Goal: Information Seeking & Learning: Learn about a topic

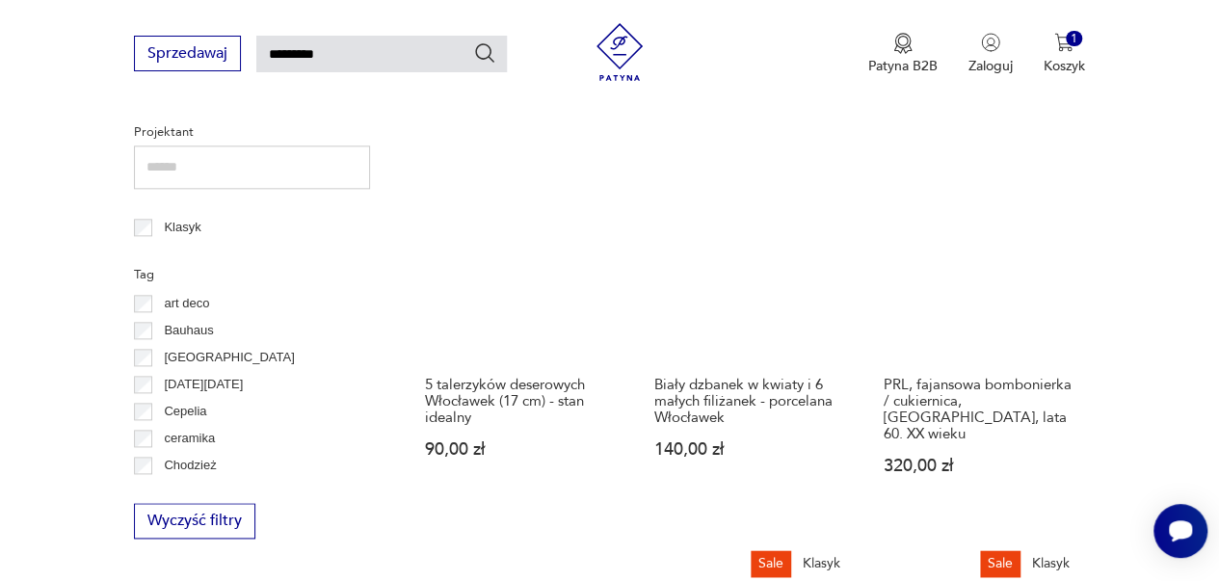
scroll to position [1072, 0]
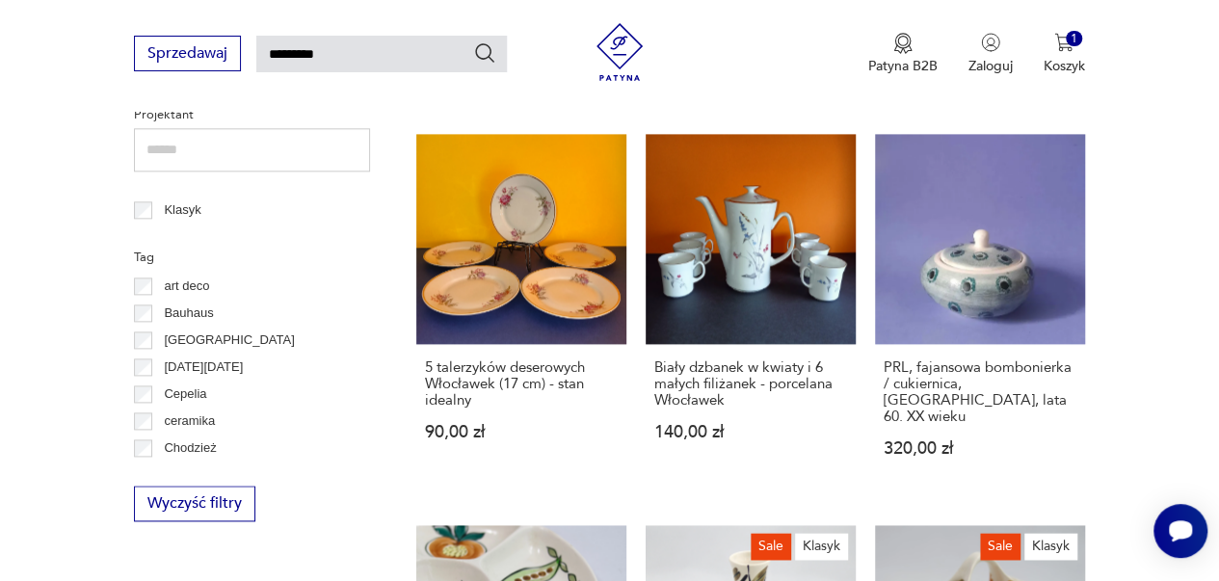
click at [1162, 243] on section "Filtruj produkty Meble (1) Antykwariat (1) Dekoracje (67) Kuchnia (49) Pozostał…" at bounding box center [609, 587] width 1219 height 2603
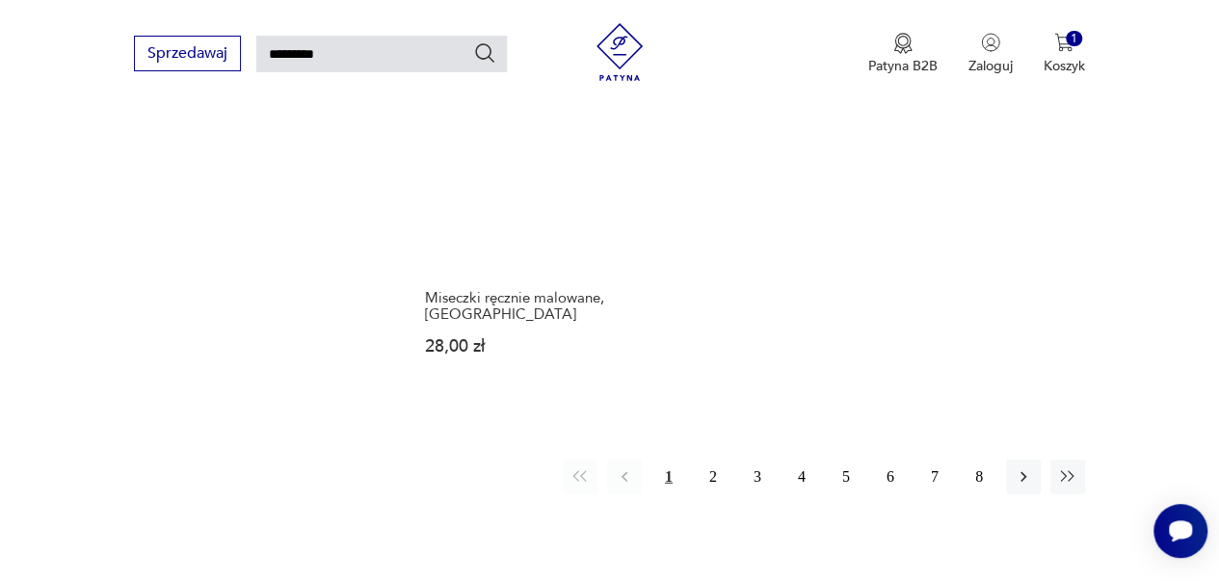
scroll to position [2537, 0]
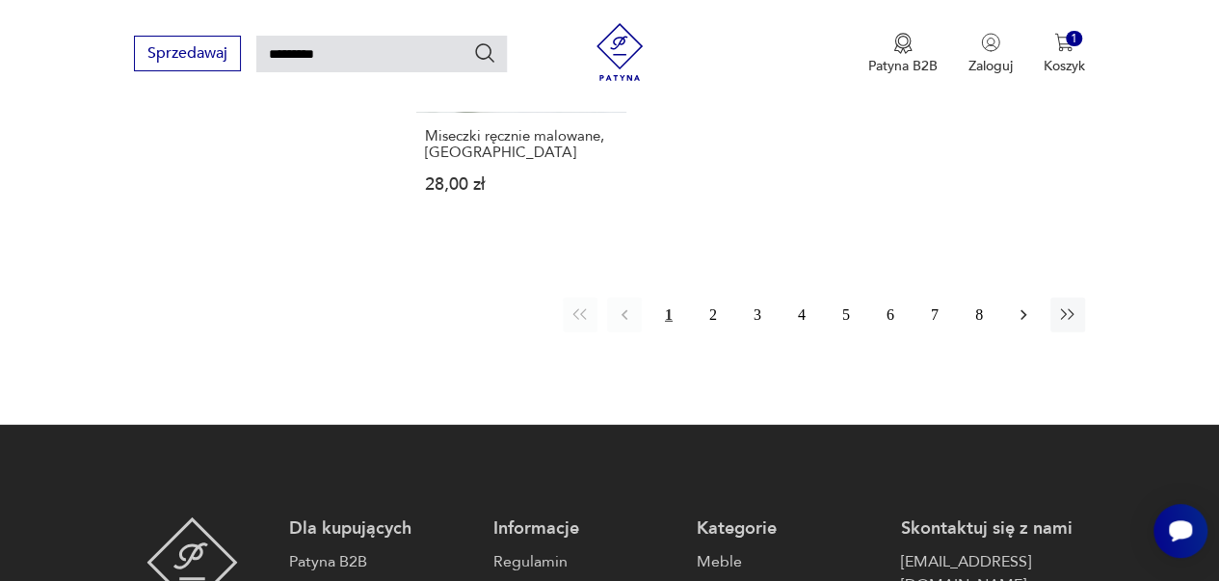
click at [1027, 305] on icon "button" at bounding box center [1023, 314] width 19 height 19
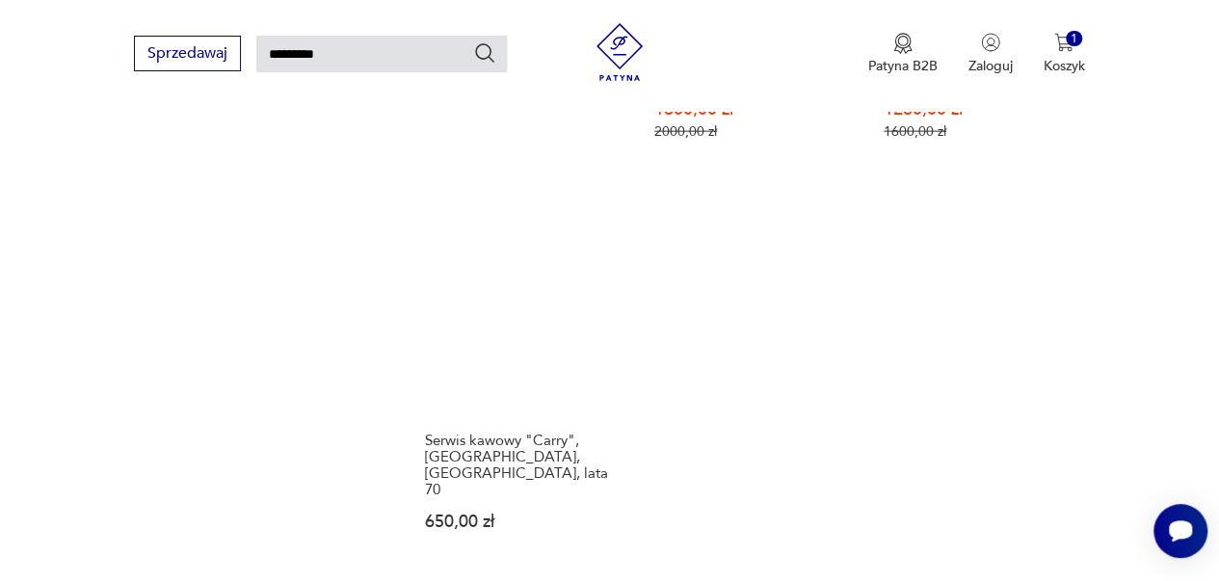
scroll to position [2266, 0]
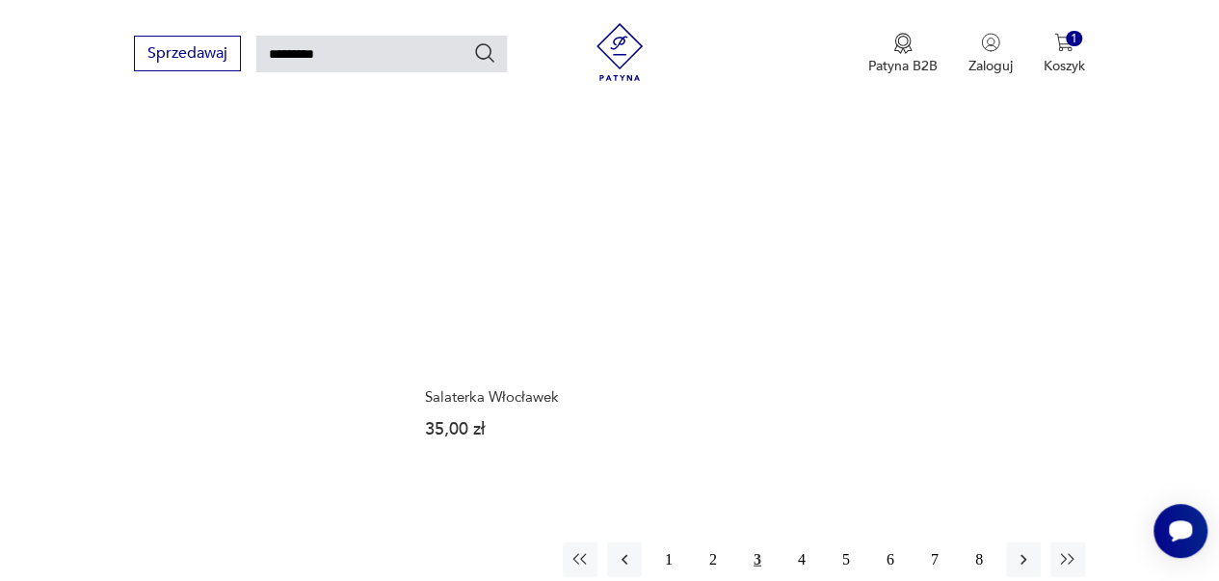
scroll to position [2196, 0]
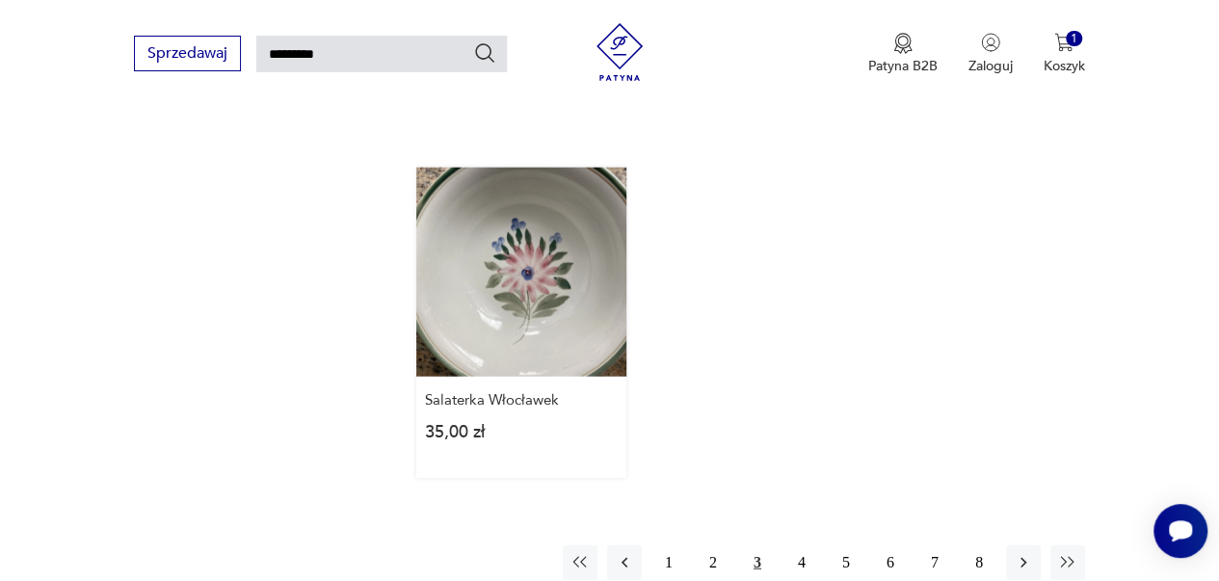
click at [564, 192] on link "Salaterka Włocławek 35,00 zł" at bounding box center [521, 323] width 210 height 311
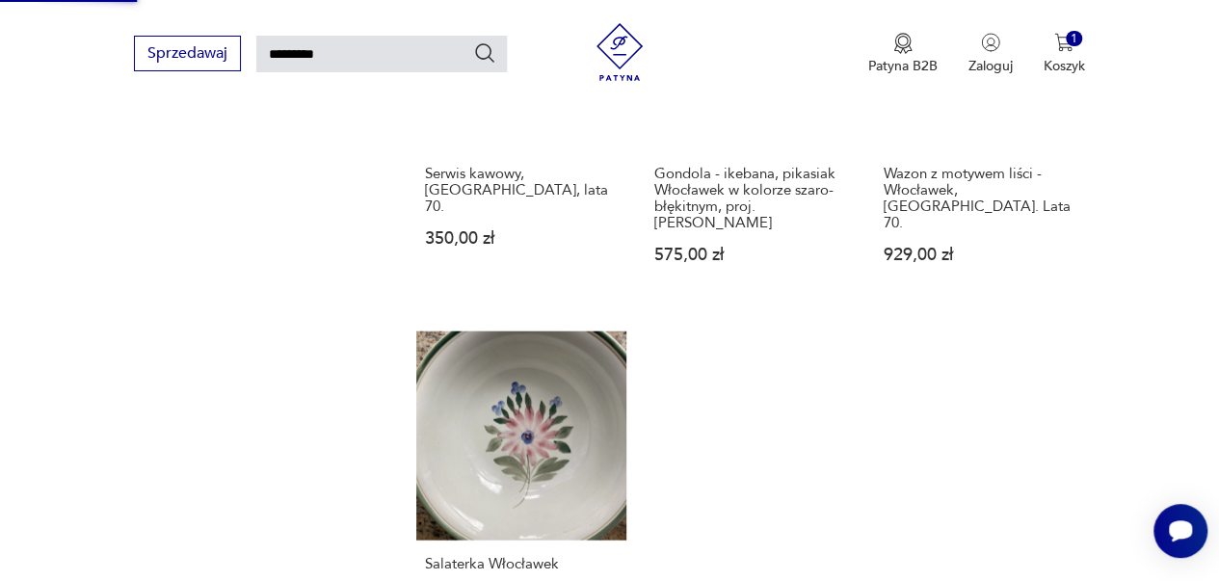
scroll to position [2540, 0]
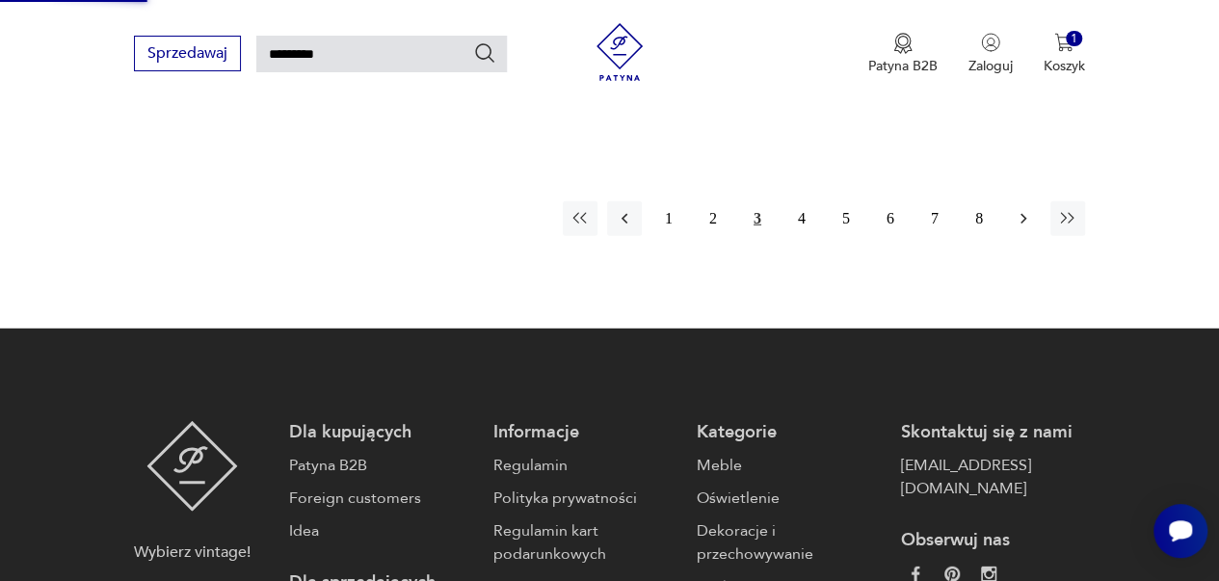
click at [1015, 209] on icon "button" at bounding box center [1023, 218] width 19 height 19
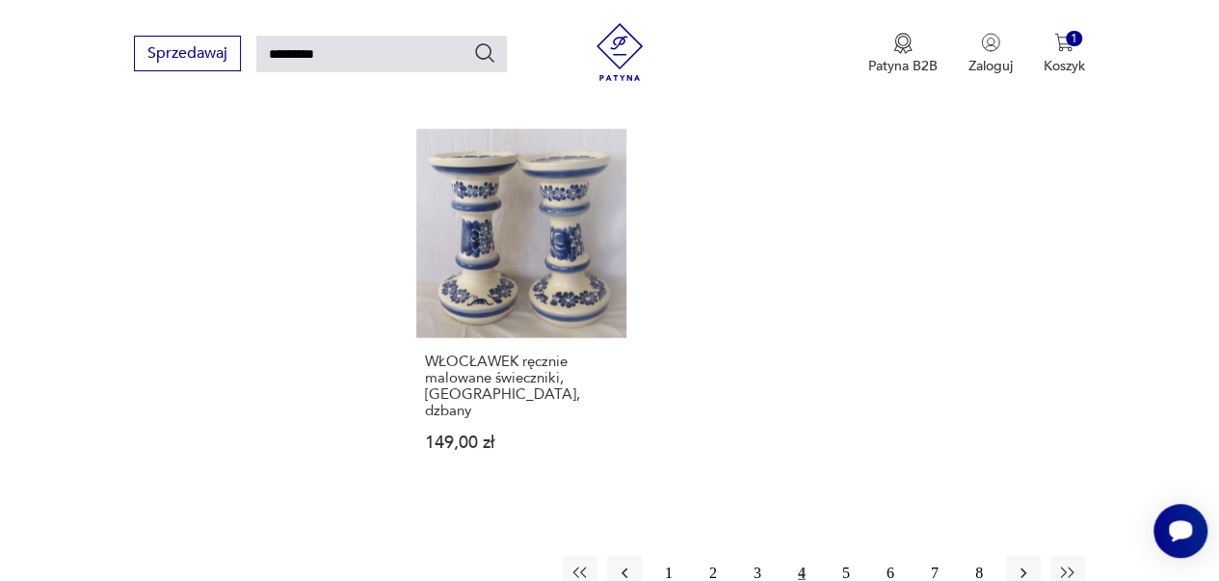
scroll to position [2249, 0]
click at [847, 558] on button "5" at bounding box center [846, 575] width 35 height 35
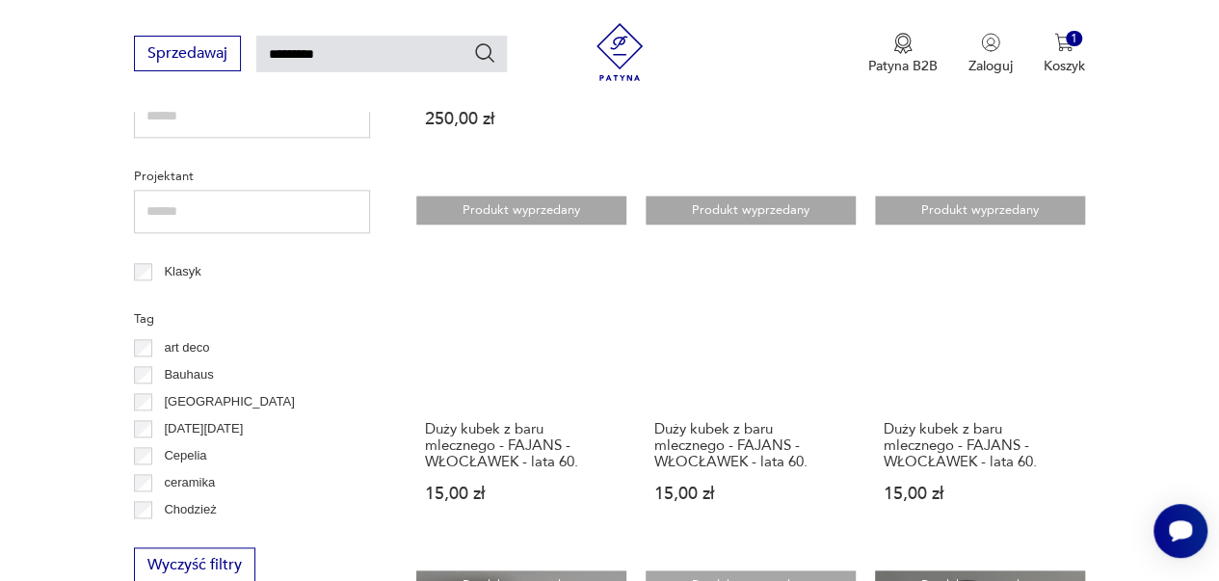
scroll to position [1008, 0]
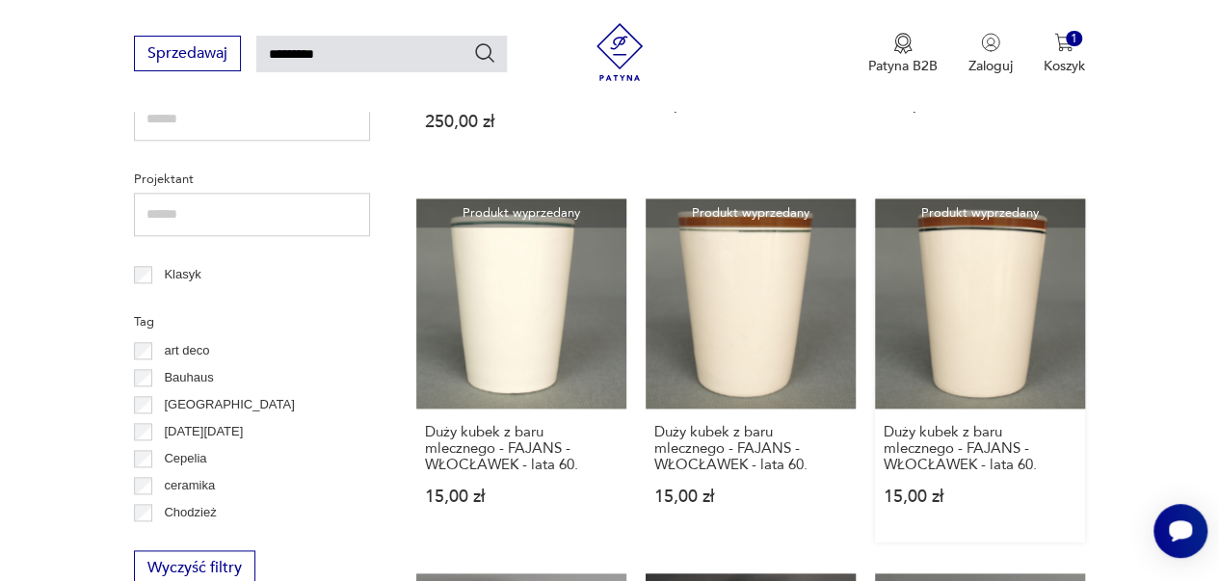
click at [949, 282] on link "Produkt wyprzedany Duży kubek z baru mlecznego - FAJANS - WŁOCŁAWEK - lata 60. …" at bounding box center [980, 370] width 210 height 344
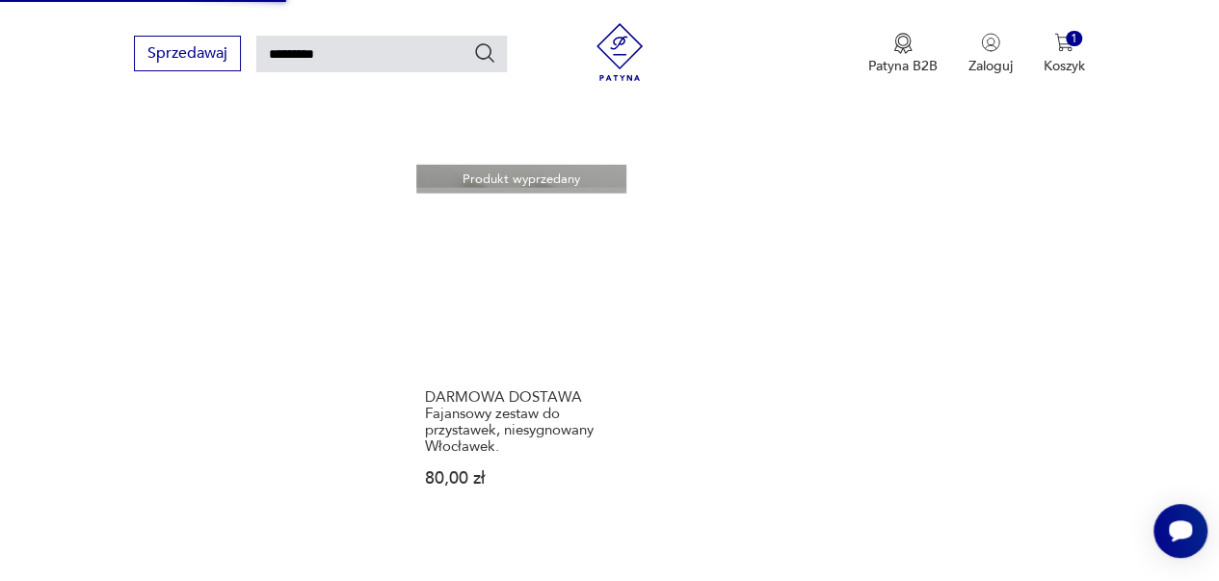
scroll to position [2193, 0]
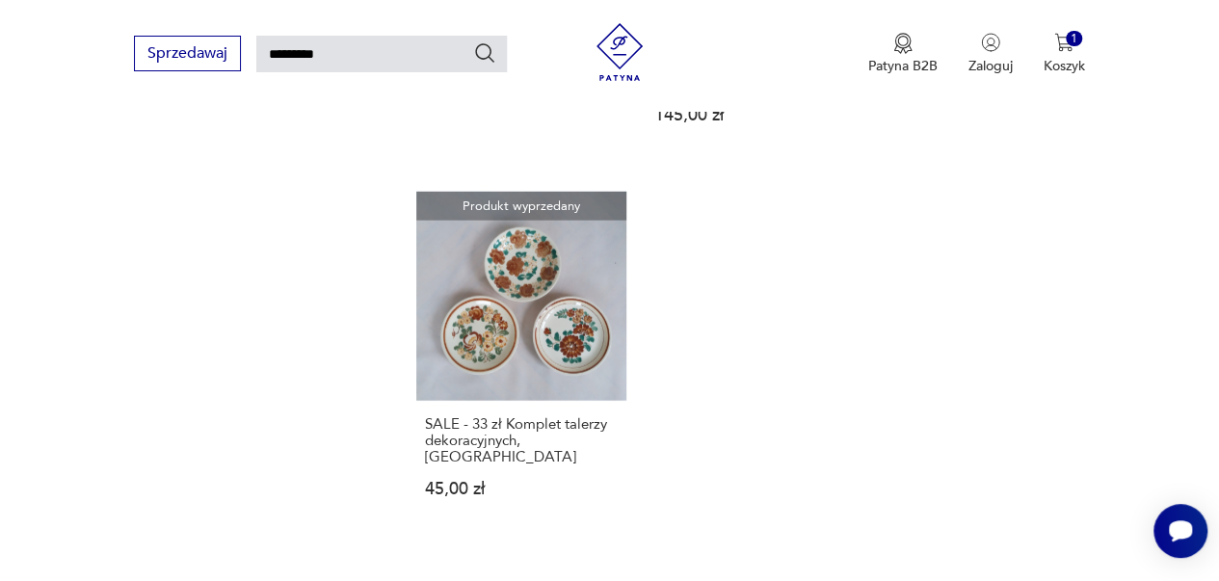
scroll to position [2210, 0]
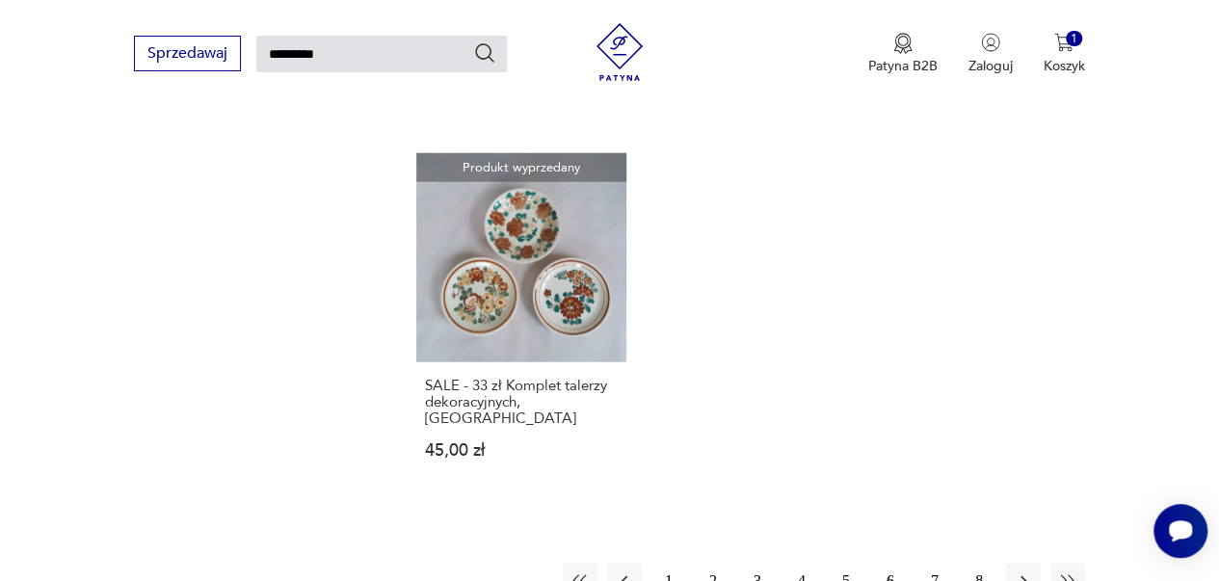
click at [928, 564] on button "7" at bounding box center [934, 581] width 35 height 35
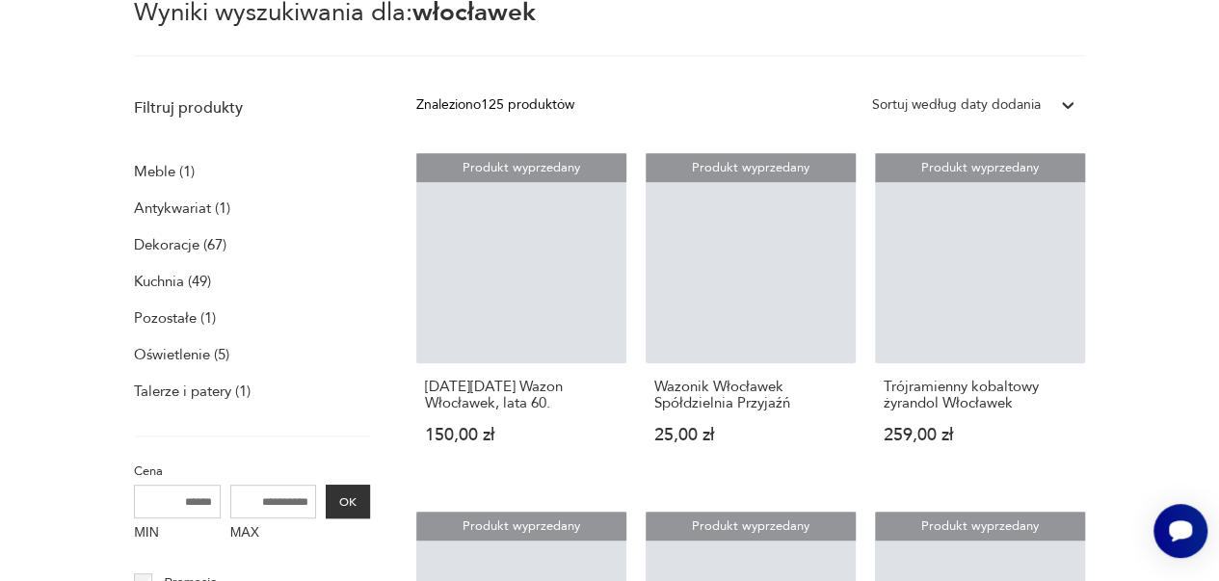
scroll to position [69, 0]
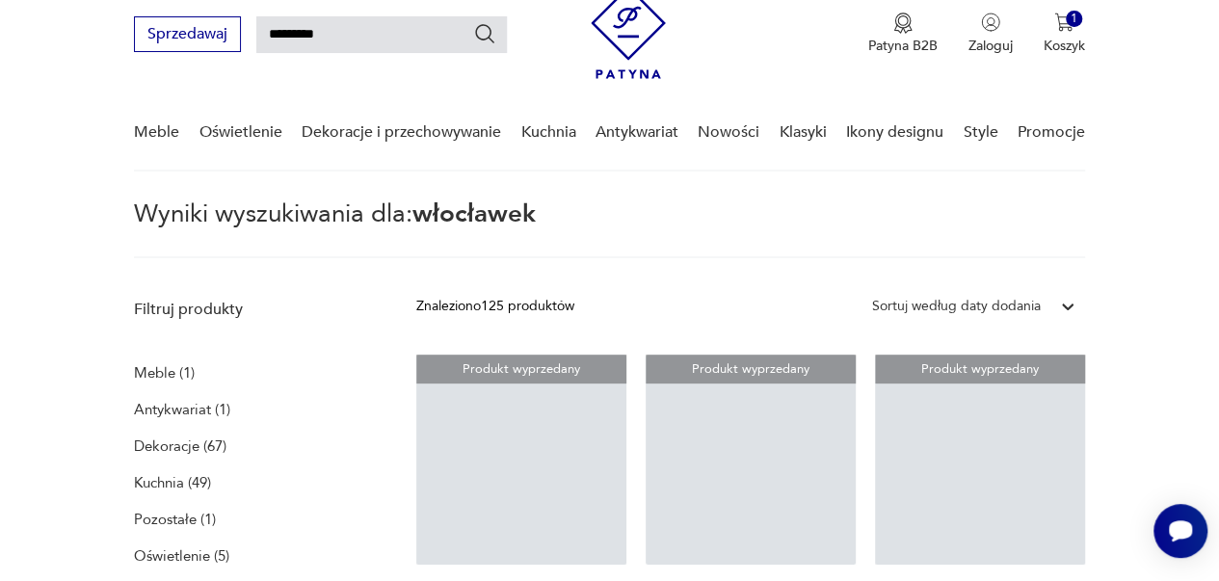
click at [1178, 253] on section "Wyniki wyszukiwania dla: włocławek" at bounding box center [609, 230] width 1219 height 56
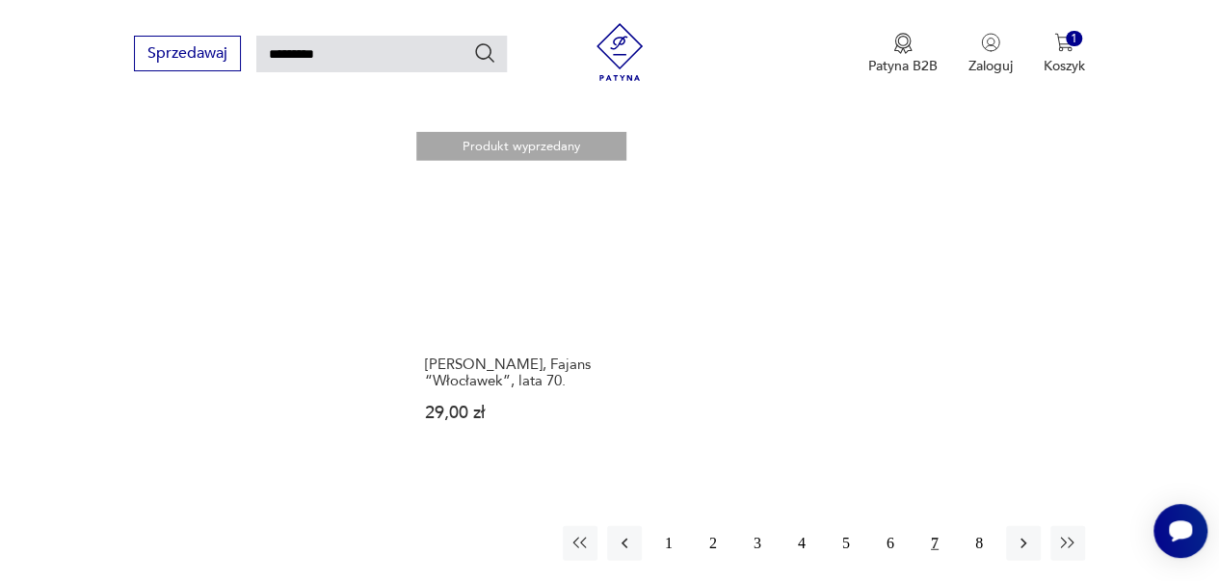
scroll to position [2234, 0]
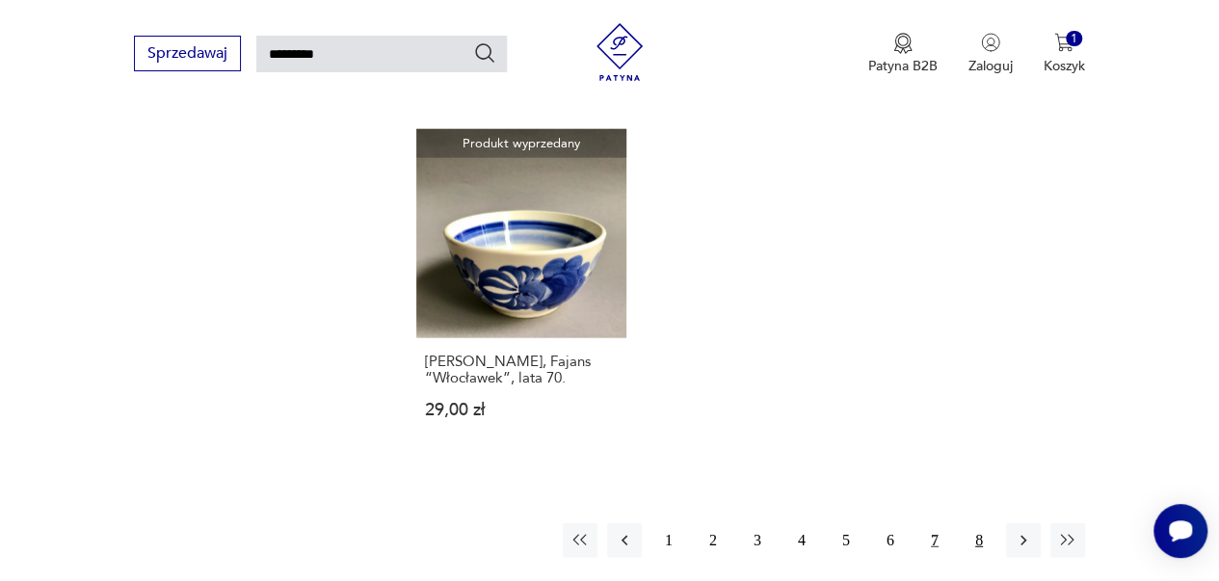
click at [978, 523] on button "8" at bounding box center [979, 540] width 35 height 35
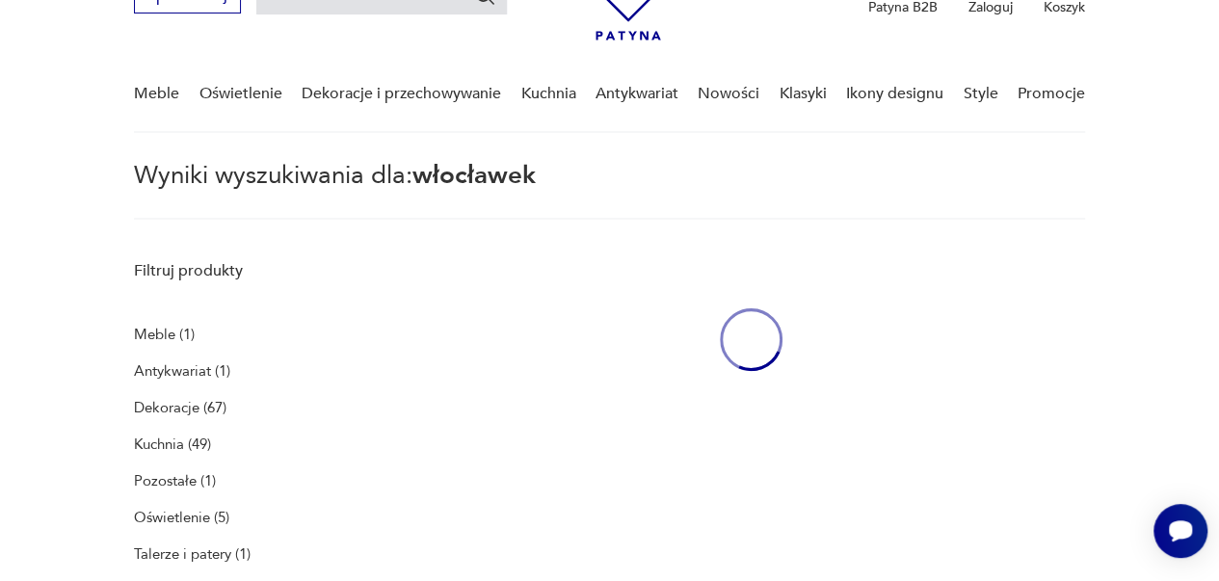
scroll to position [69, 0]
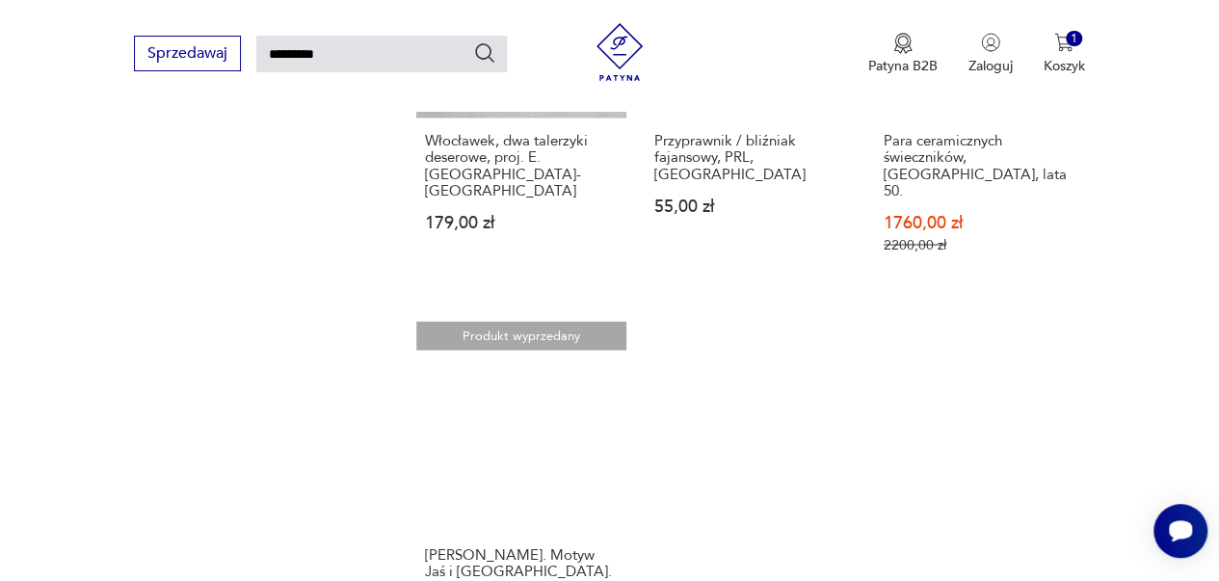
scroll to position [1748, 0]
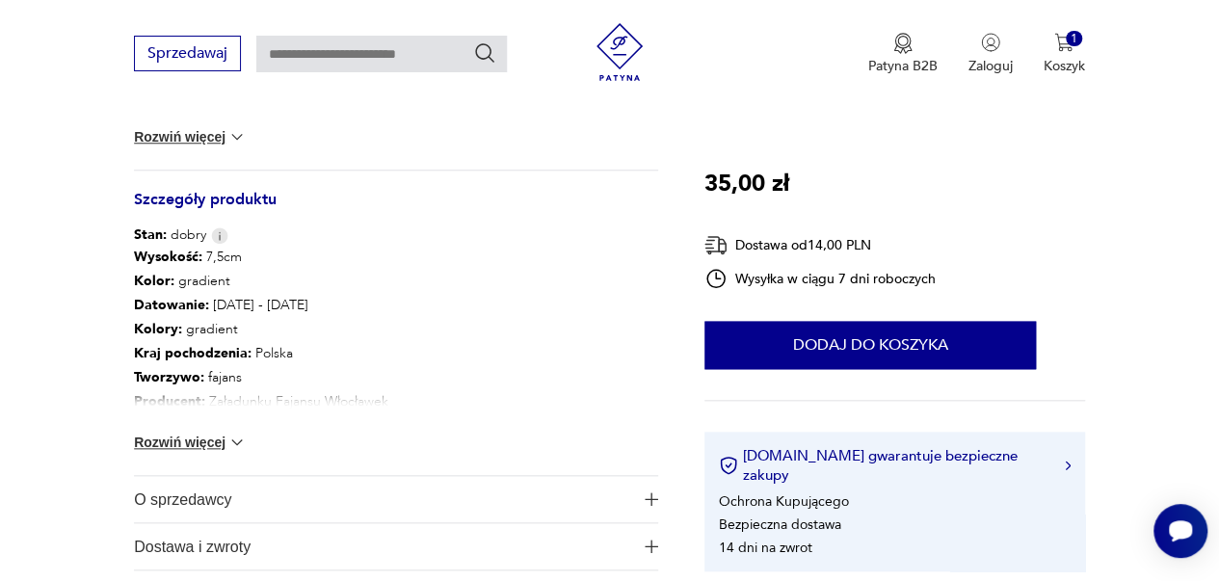
scroll to position [308, 0]
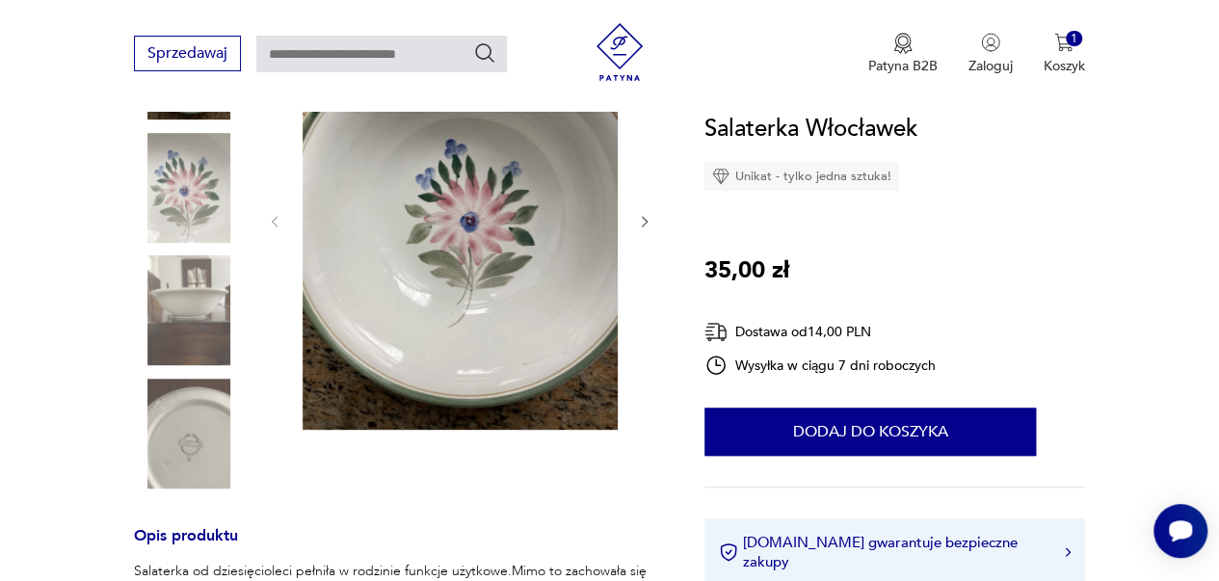
click at [197, 354] on img at bounding box center [189, 310] width 110 height 110
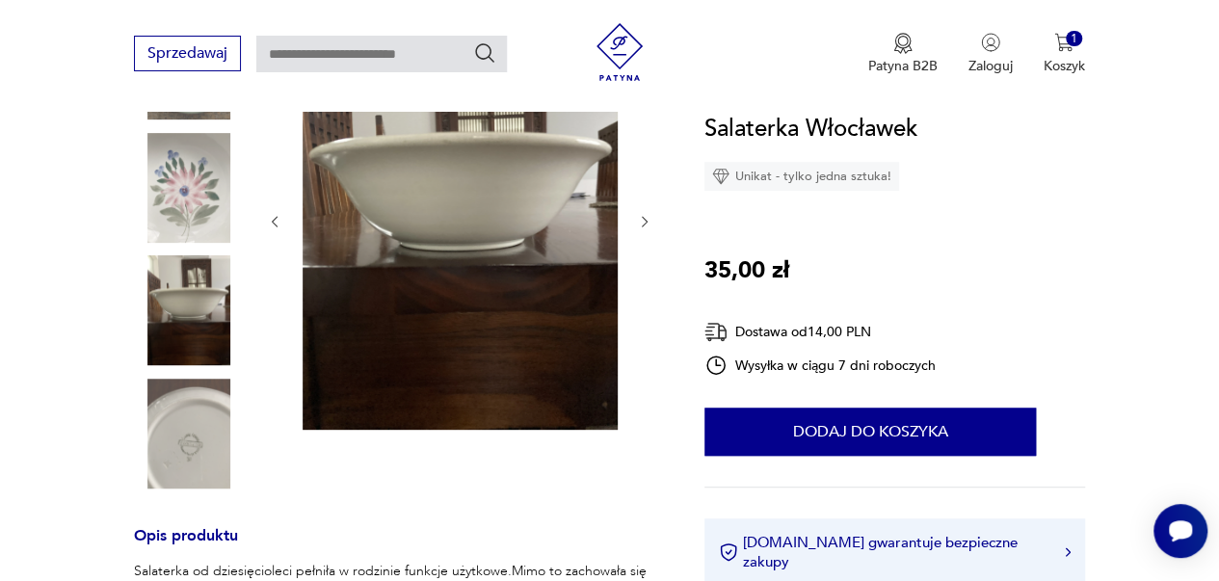
click at [200, 435] on img at bounding box center [189, 434] width 110 height 110
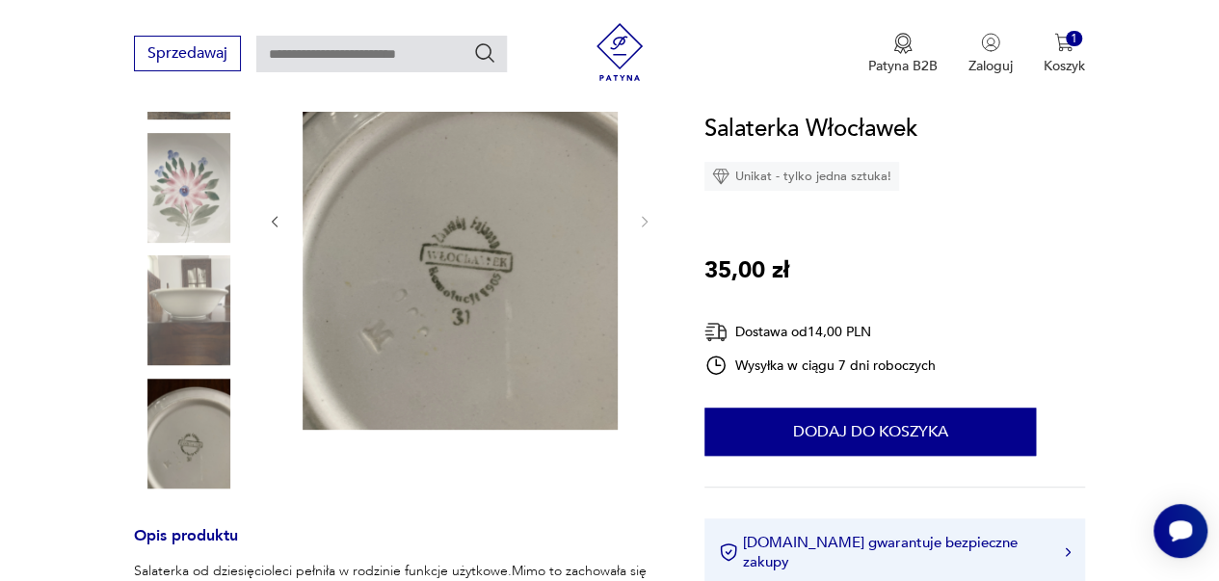
click at [400, 315] on img at bounding box center [460, 220] width 315 height 420
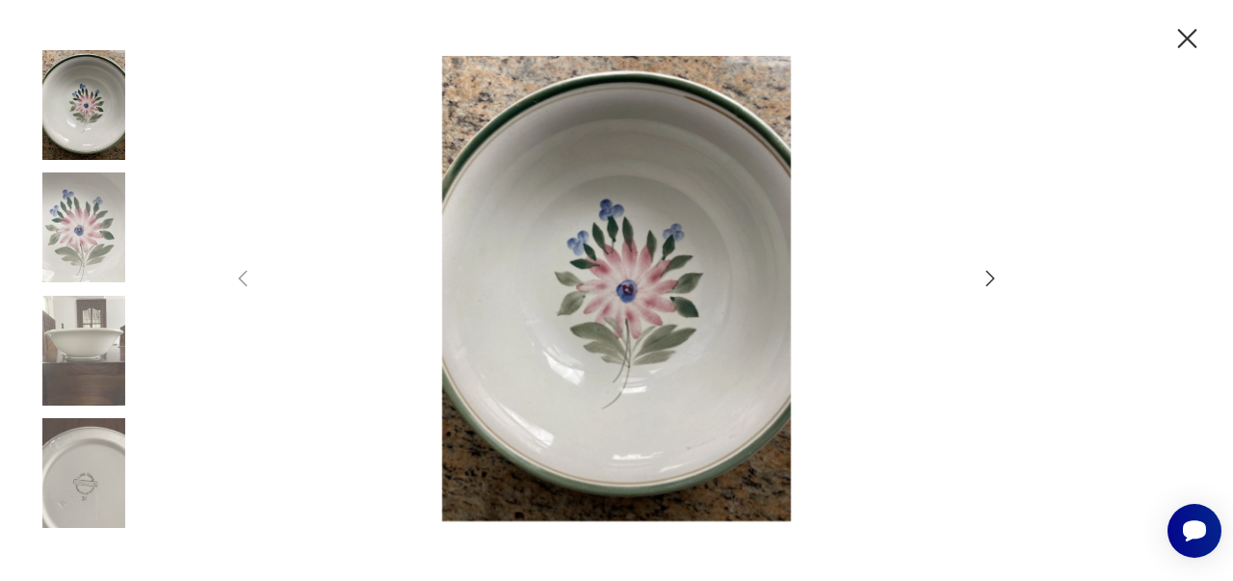
click at [106, 386] on img at bounding box center [84, 351] width 110 height 110
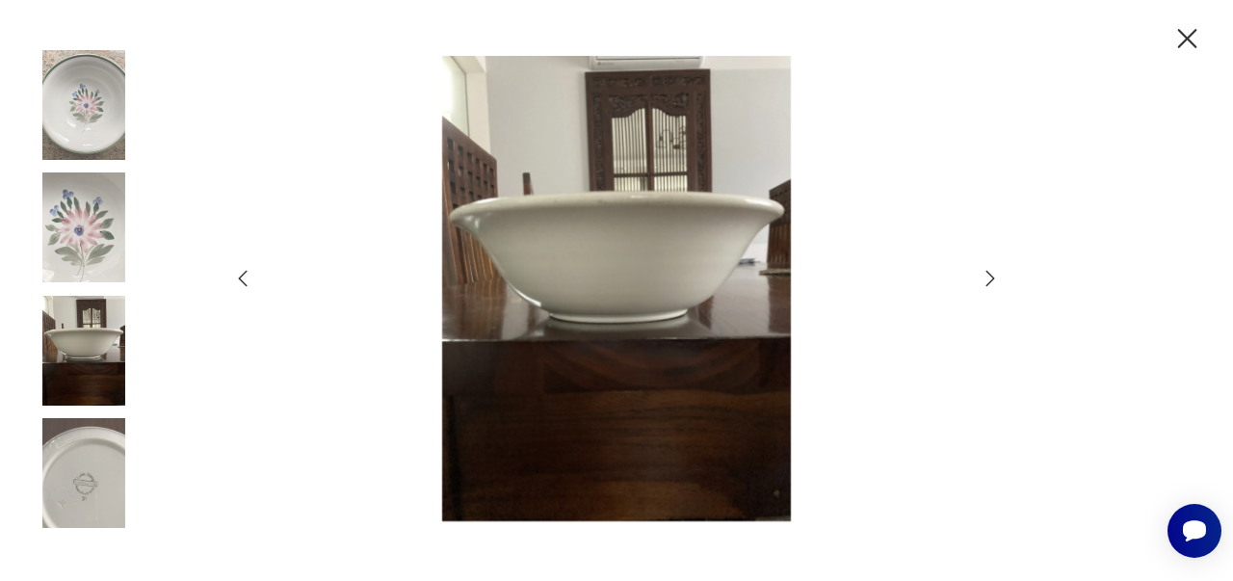
click at [105, 468] on img at bounding box center [84, 473] width 110 height 110
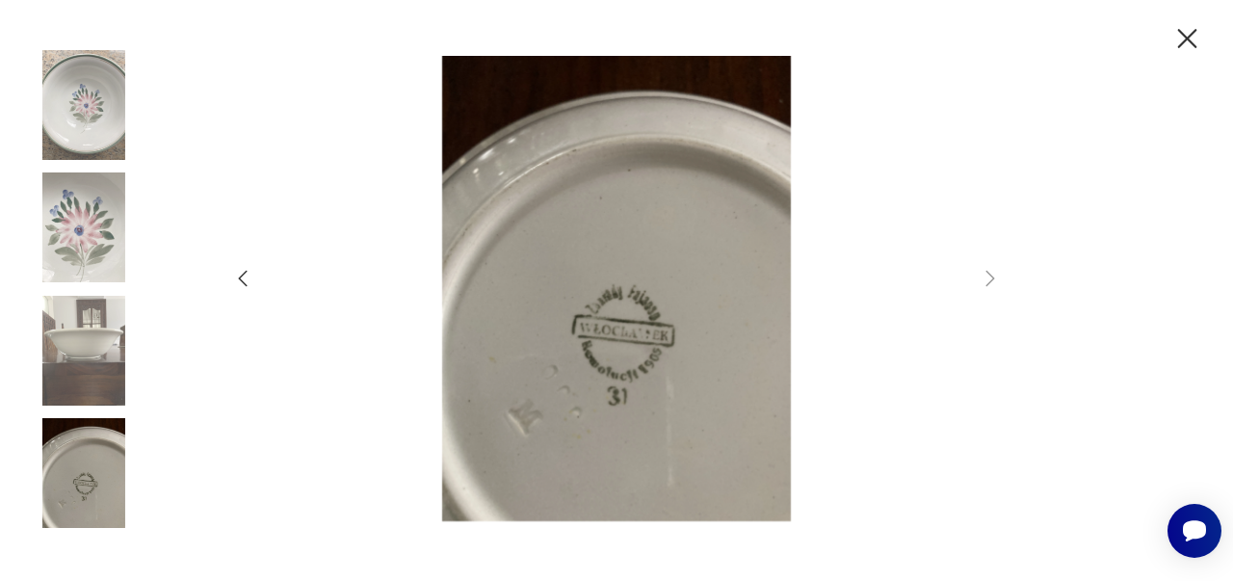
click at [1199, 30] on icon "button" at bounding box center [1188, 39] width 34 height 34
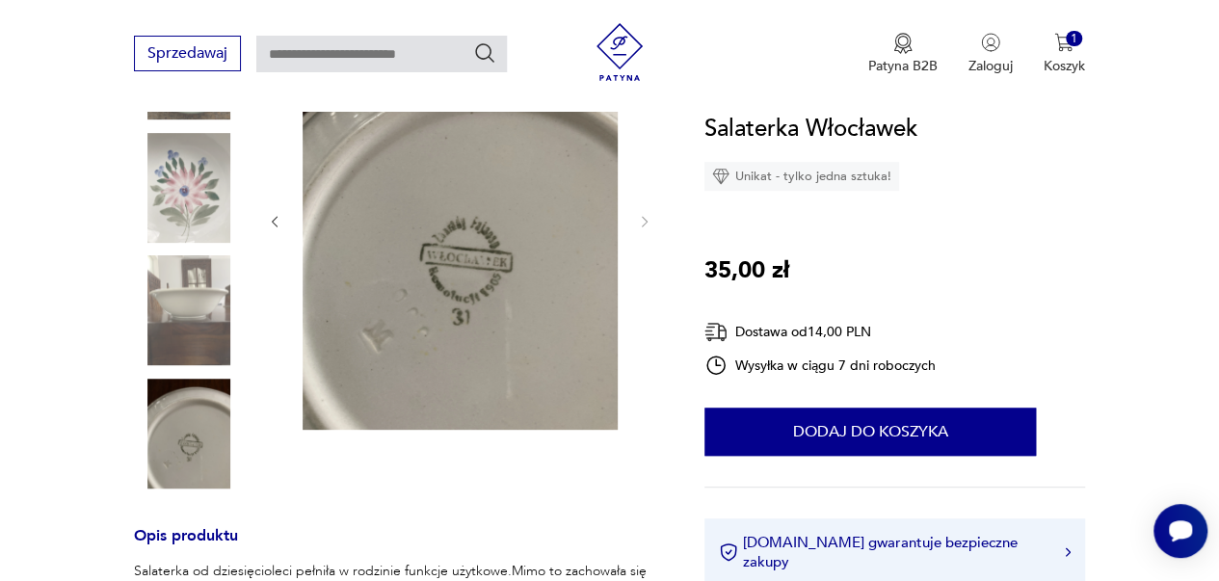
scroll to position [816, 0]
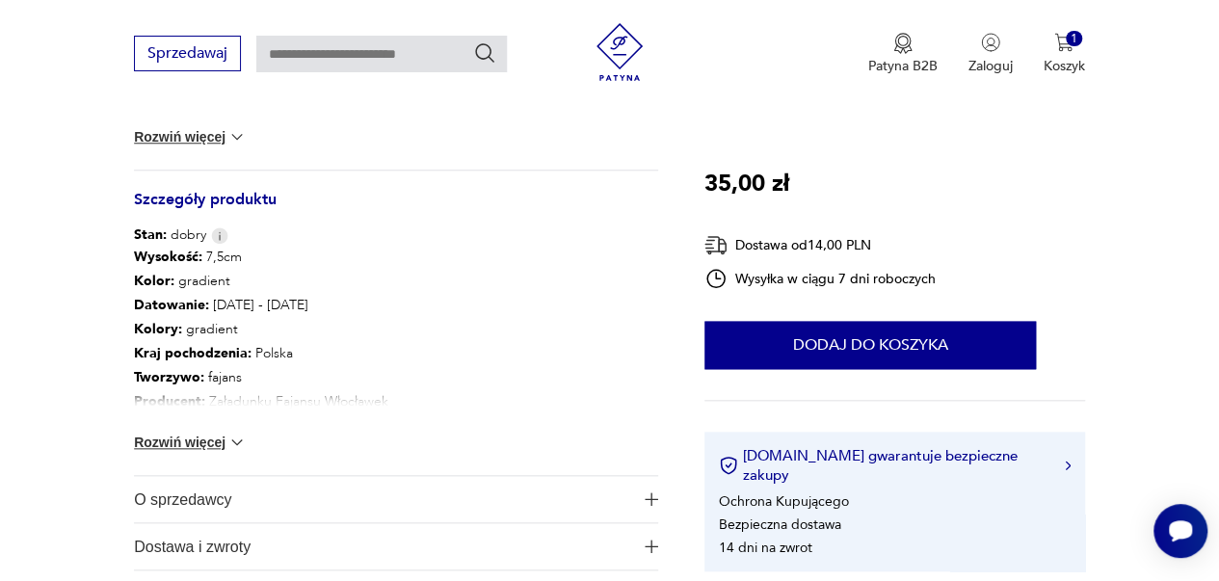
click at [237, 438] on img at bounding box center [236, 442] width 19 height 19
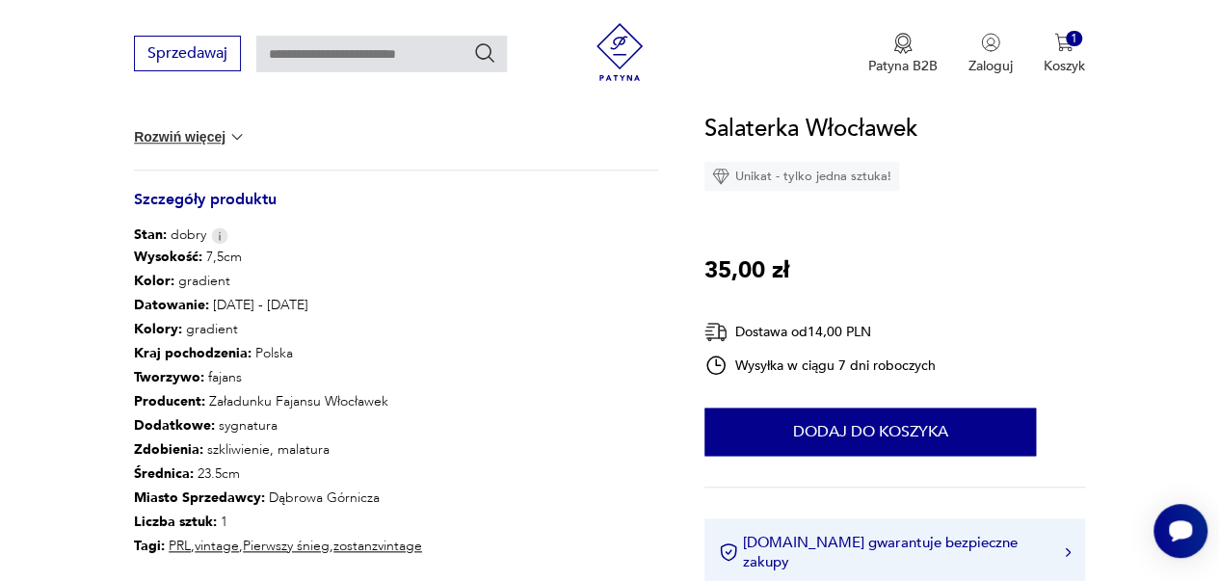
click at [99, 404] on section "Opis produktu Salaterka od dziesięcioleci pełniła w rodzinie funkcje użytkowe.M…" at bounding box center [609, 131] width 1219 height 1259
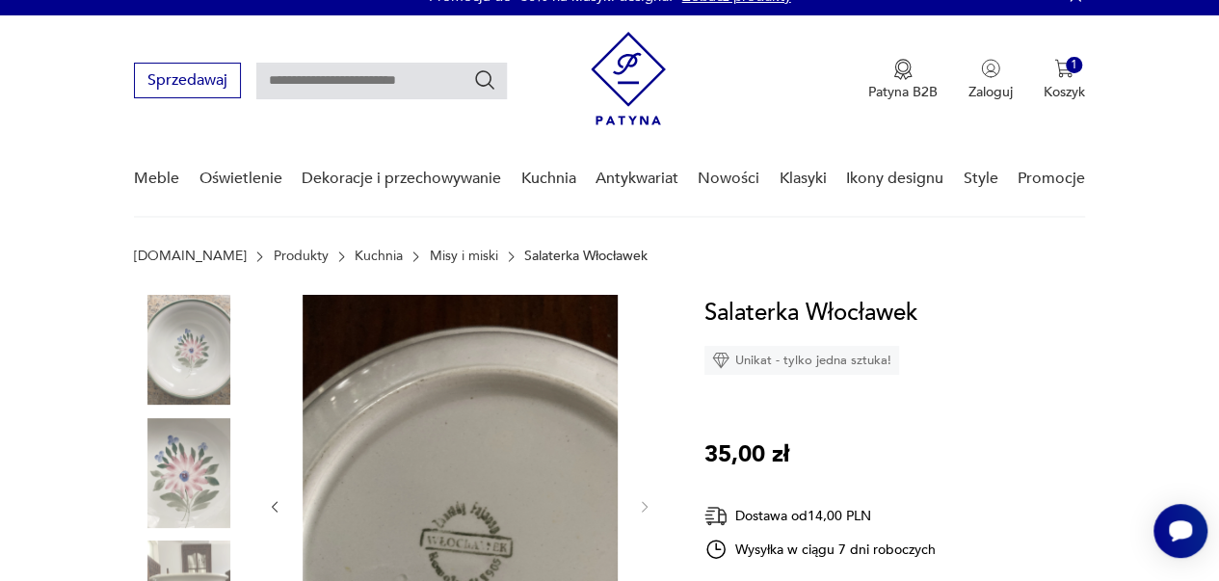
scroll to position [0, 0]
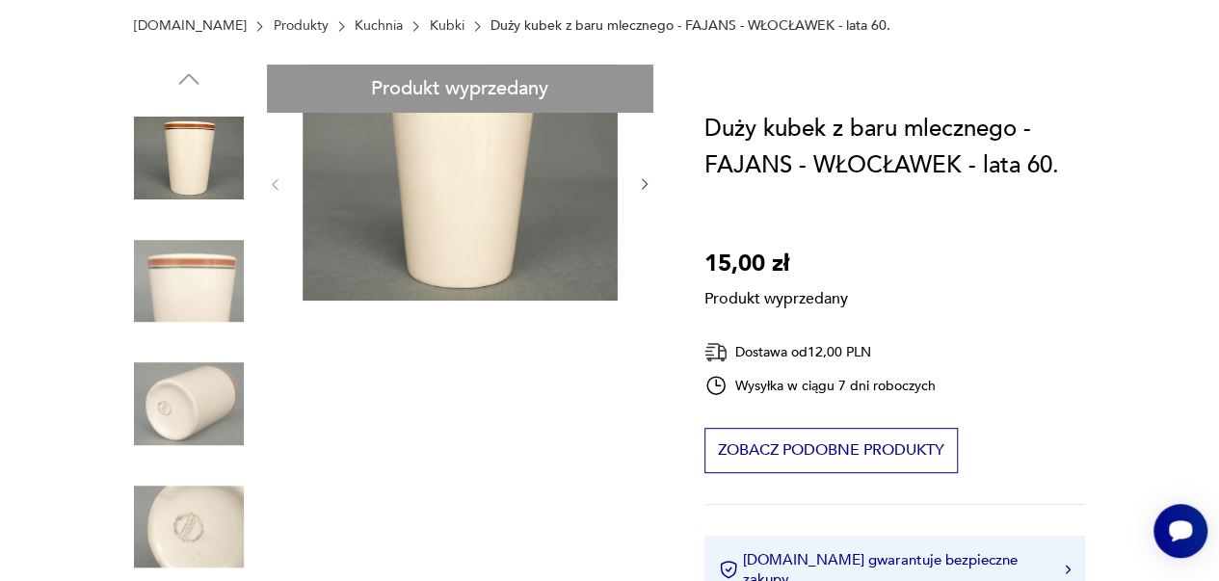
scroll to position [308, 0]
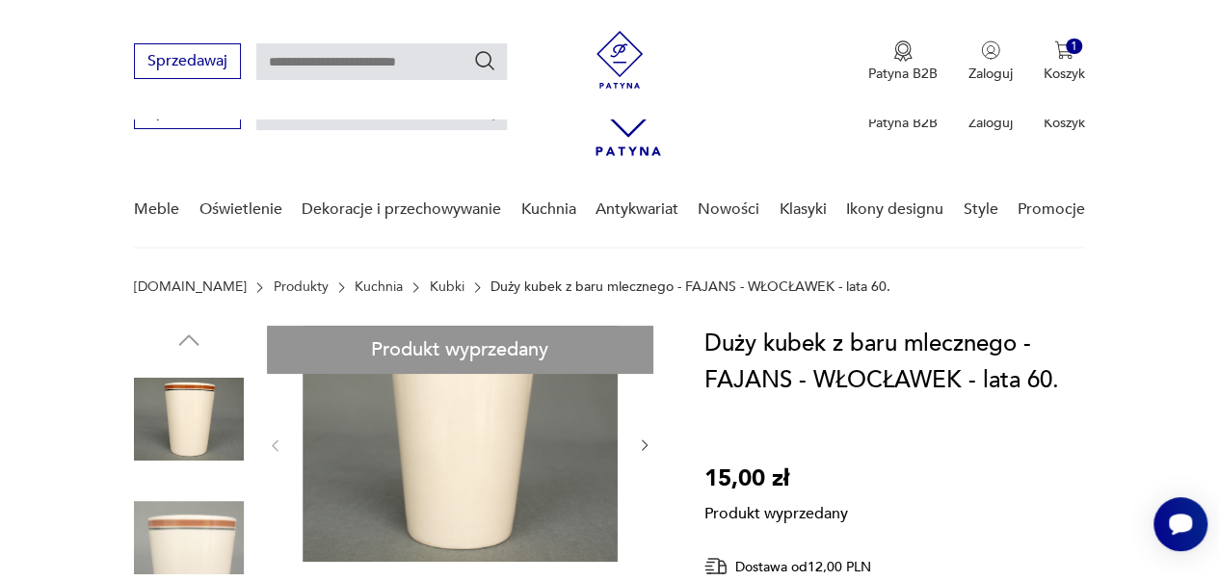
scroll to position [495, 0]
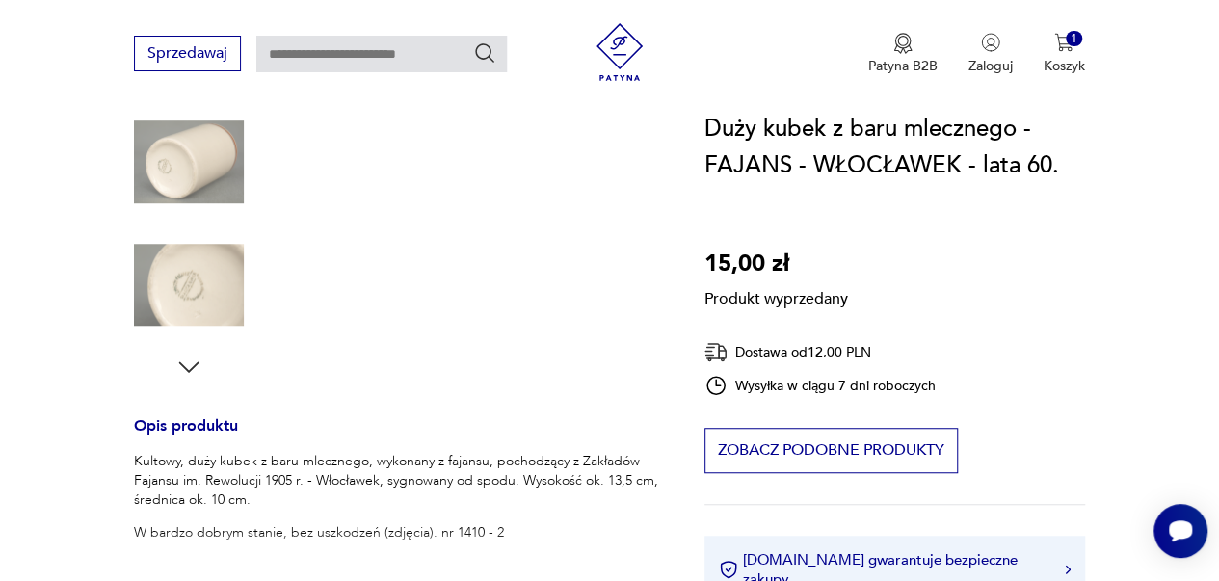
click at [270, 298] on div "Produkt wyprzedany Opis produktu Kultowy, duży kubek z baru mlecznego, wykonany…" at bounding box center [396, 423] width 524 height 1200
click at [190, 280] on div "Produkt wyprzedany Opis produktu Kultowy, duży kubek z baru mlecznego, wykonany…" at bounding box center [396, 423] width 524 height 1200
click at [189, 356] on div "Produkt wyprzedany Opis produktu Kultowy, duży kubek z baru mlecznego, wykonany…" at bounding box center [396, 423] width 524 height 1200
click at [184, 203] on div "Produkt wyprzedany Opis produktu Kultowy, duży kubek z baru mlecznego, wykonany…" at bounding box center [396, 423] width 524 height 1200
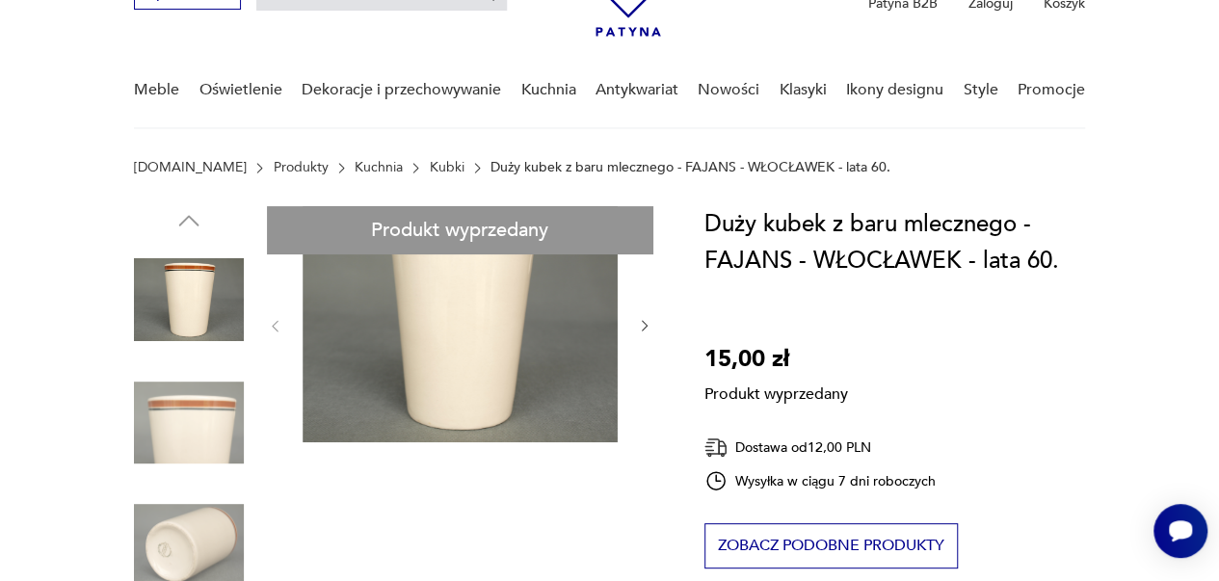
scroll to position [110, 0]
